Goal: Answer question/provide support: Share knowledge or assist other users

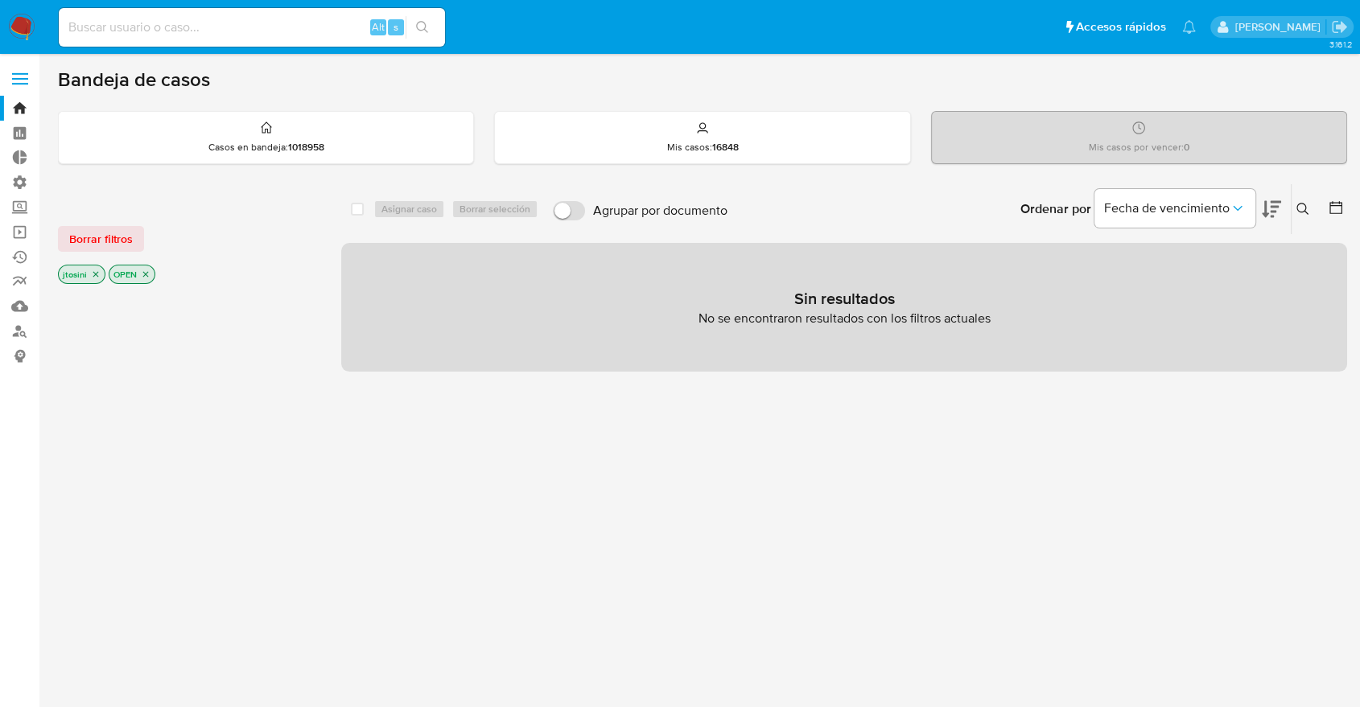
click at [98, 275] on icon "close-filter" at bounding box center [96, 275] width 10 height 10
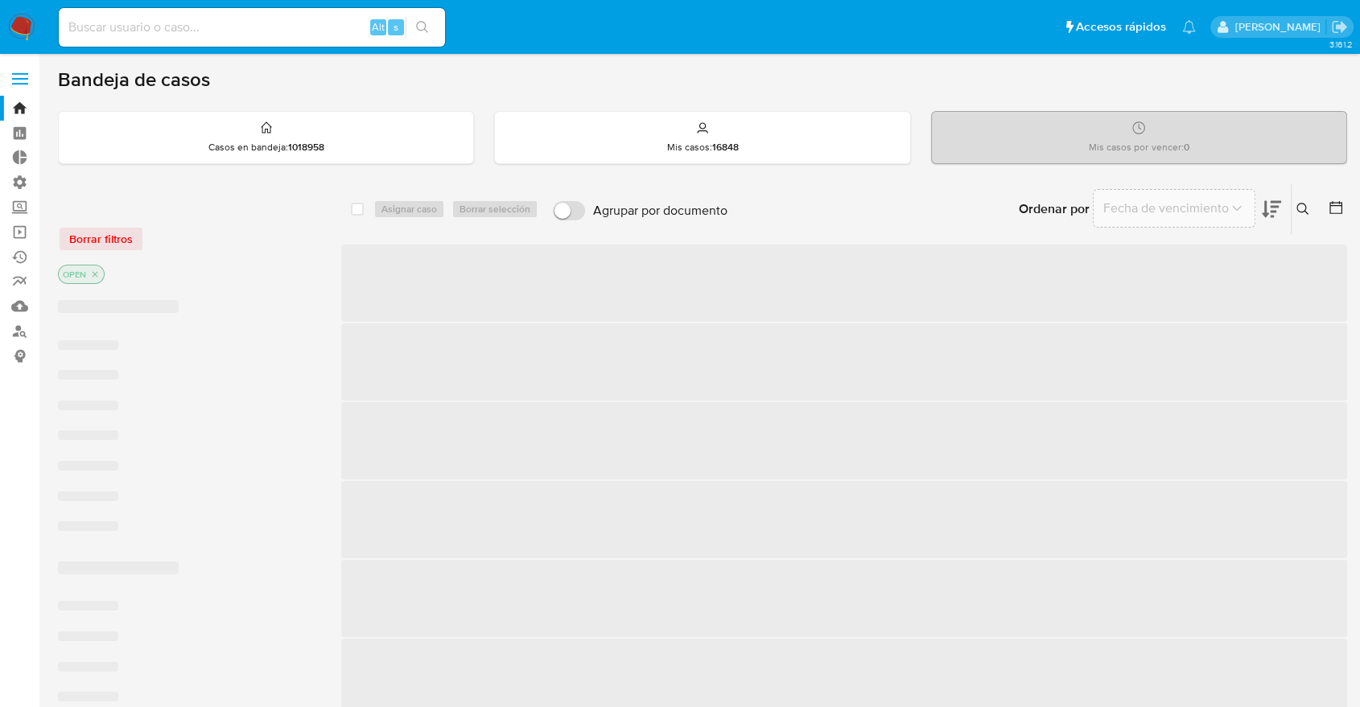
click at [97, 274] on icon "close-filter" at bounding box center [95, 275] width 10 height 10
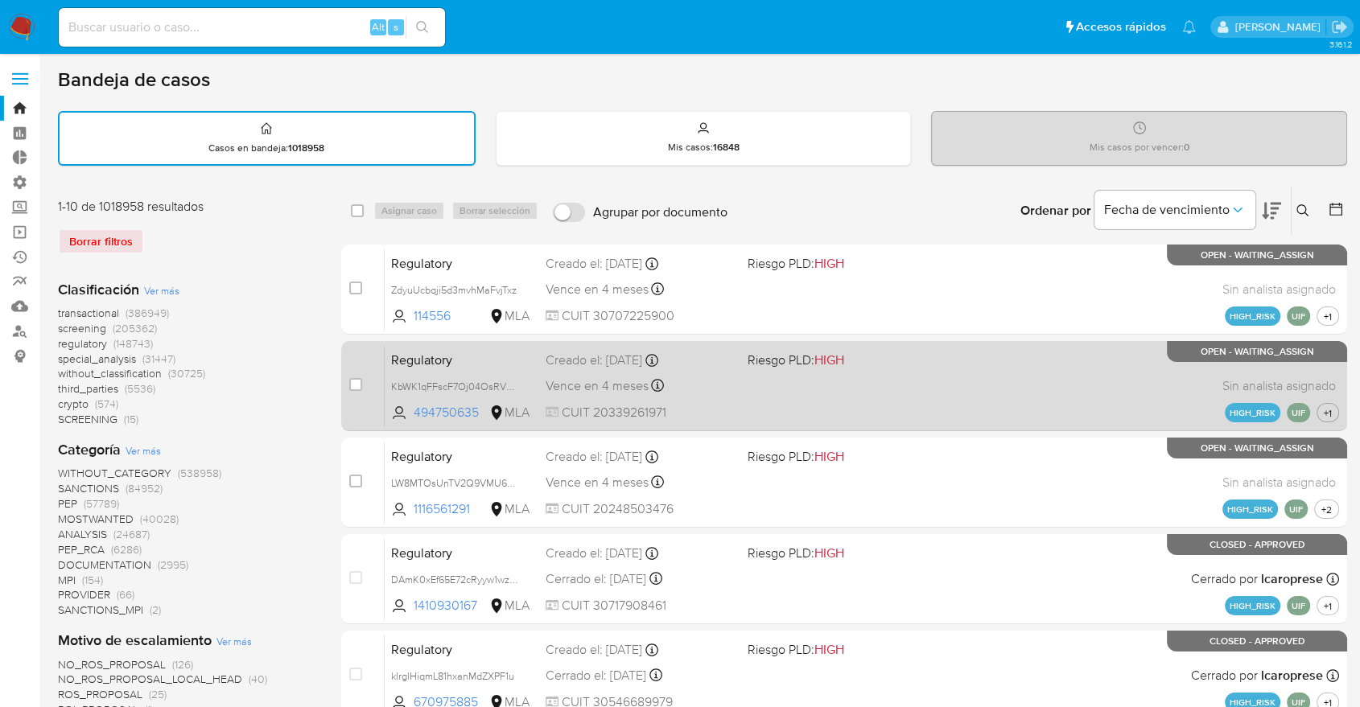
click at [651, 380] on icon at bounding box center [657, 385] width 13 height 13
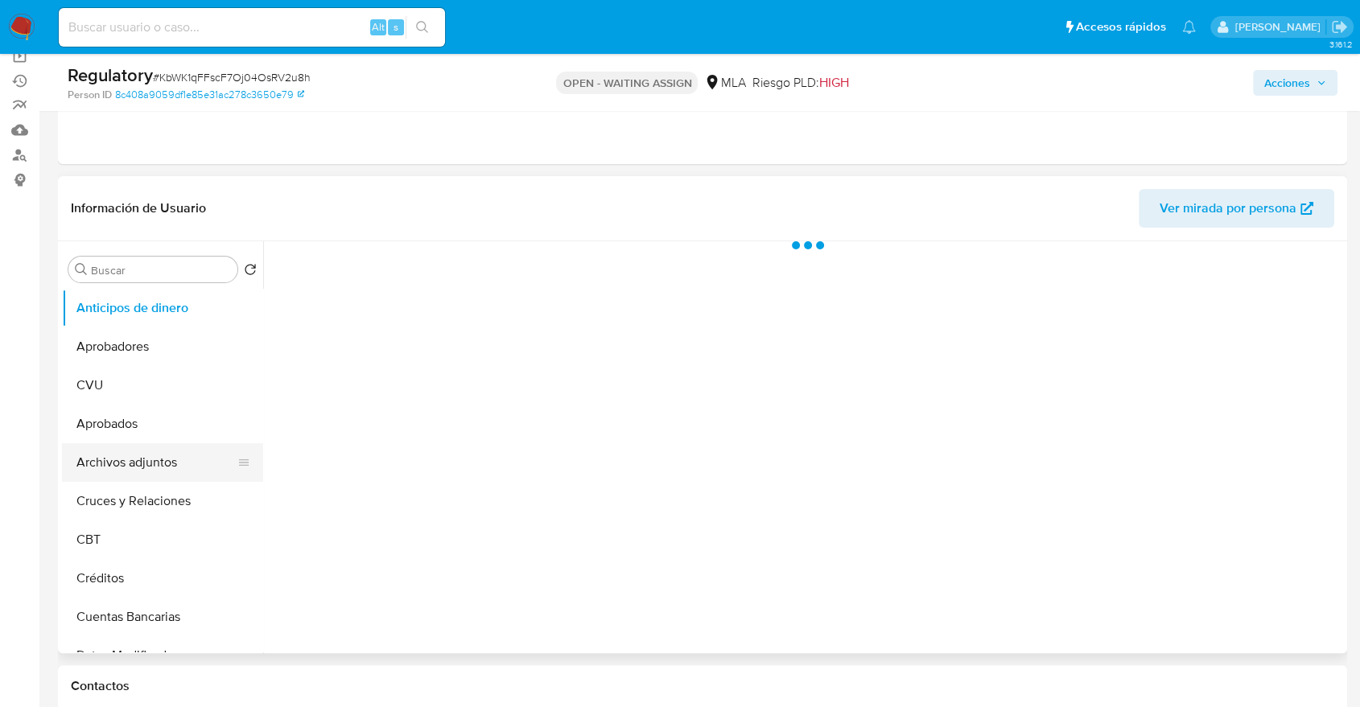
select select "10"
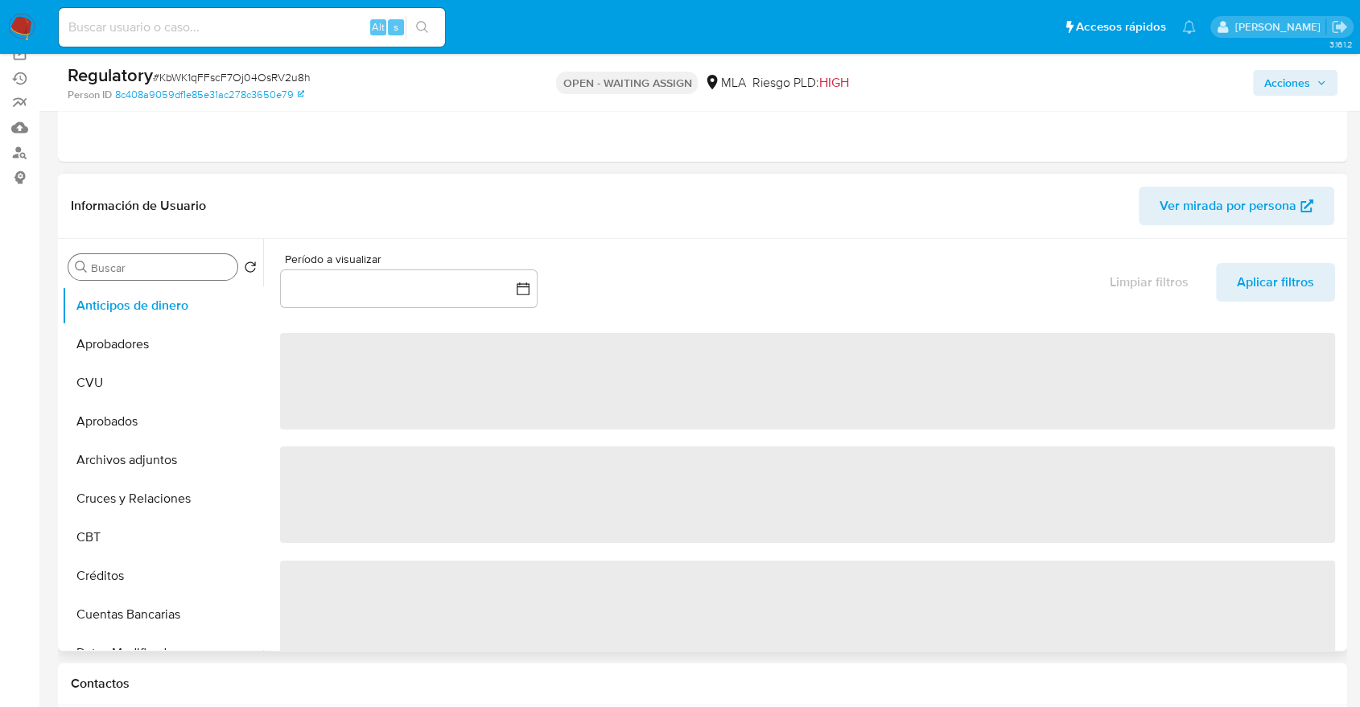
click at [134, 262] on input "Buscar" at bounding box center [161, 268] width 140 height 14
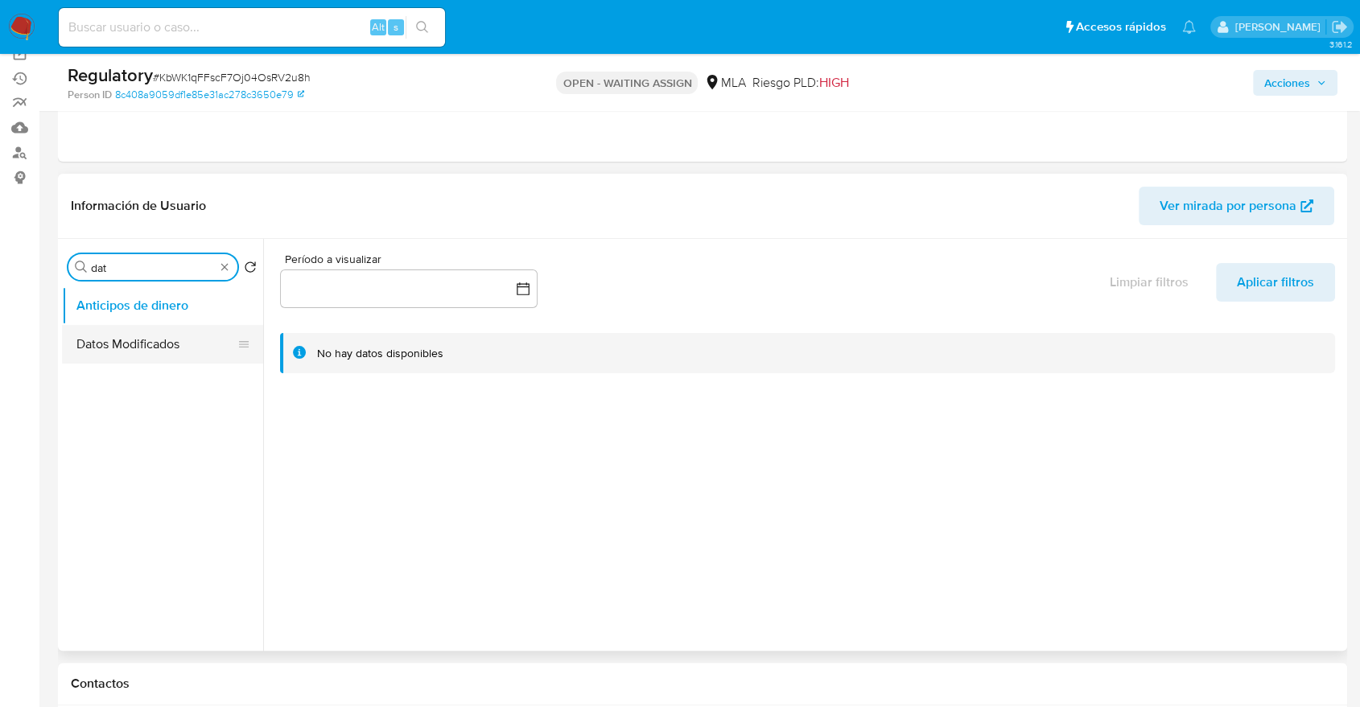
type input "dat"
click at [149, 349] on button "Datos Modificados" at bounding box center [156, 344] width 188 height 39
